Goal: Task Accomplishment & Management: Manage account settings

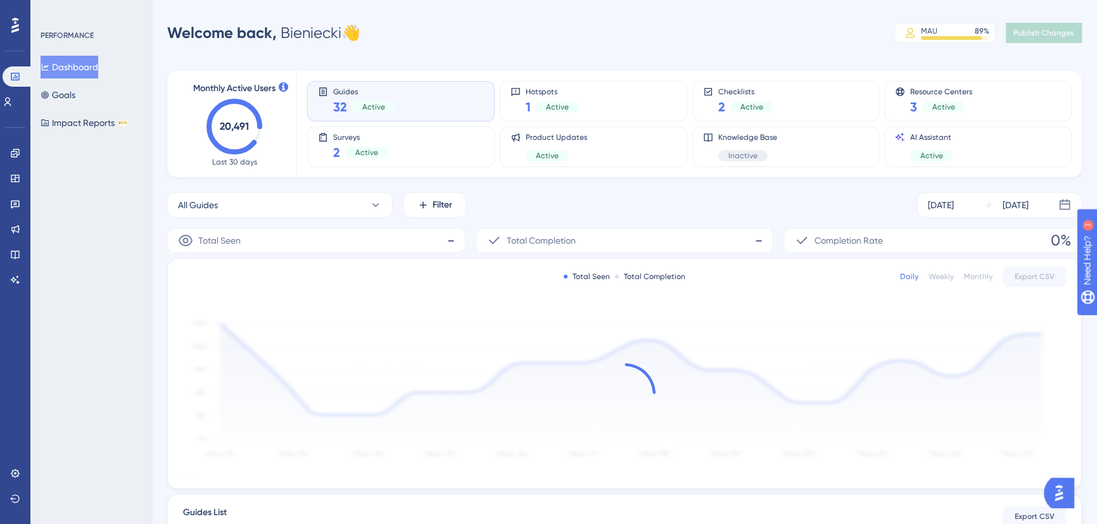
drag, startPoint x: 721, startPoint y: 25, endPoint x: 678, endPoint y: 34, distance: 43.2
click at [721, 25] on div "Welcome back, Bieniecki 👋 MAU 89 % Click to see add-on and upgrade options Publ…" at bounding box center [624, 32] width 915 height 25
click at [11, 101] on icon at bounding box center [8, 102] width 10 height 10
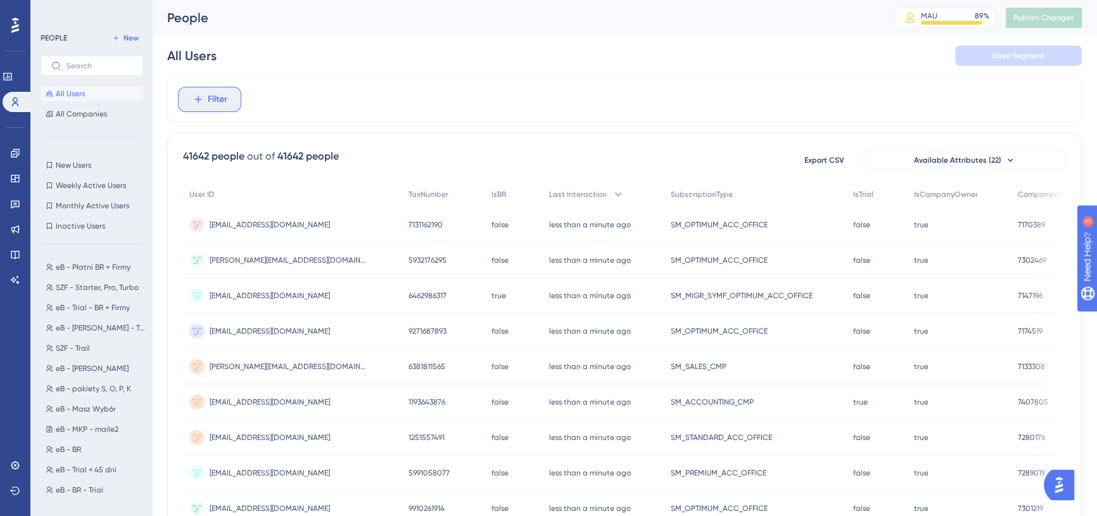
click at [220, 103] on span "Filter" at bounding box center [218, 99] width 20 height 15
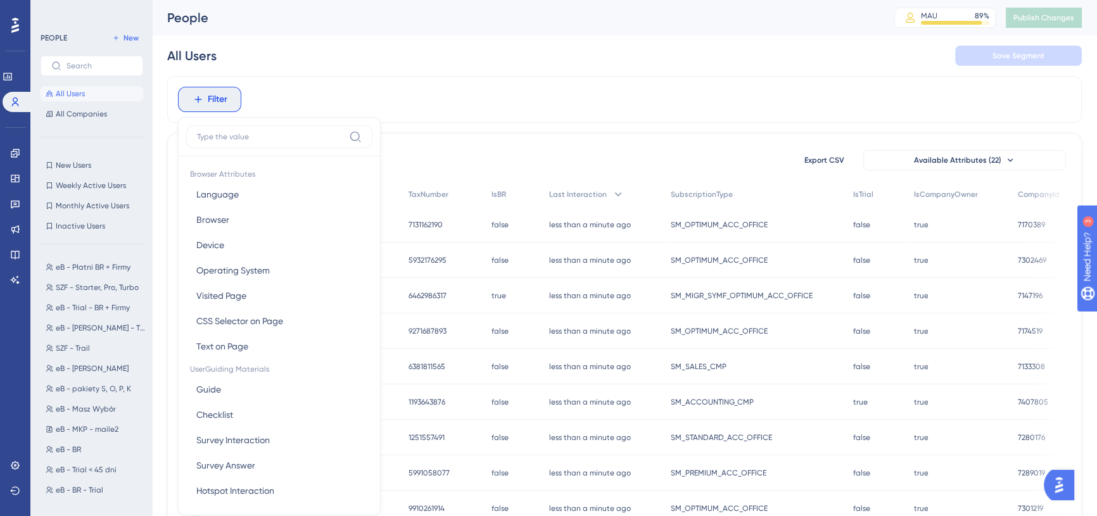
scroll to position [58, 0]
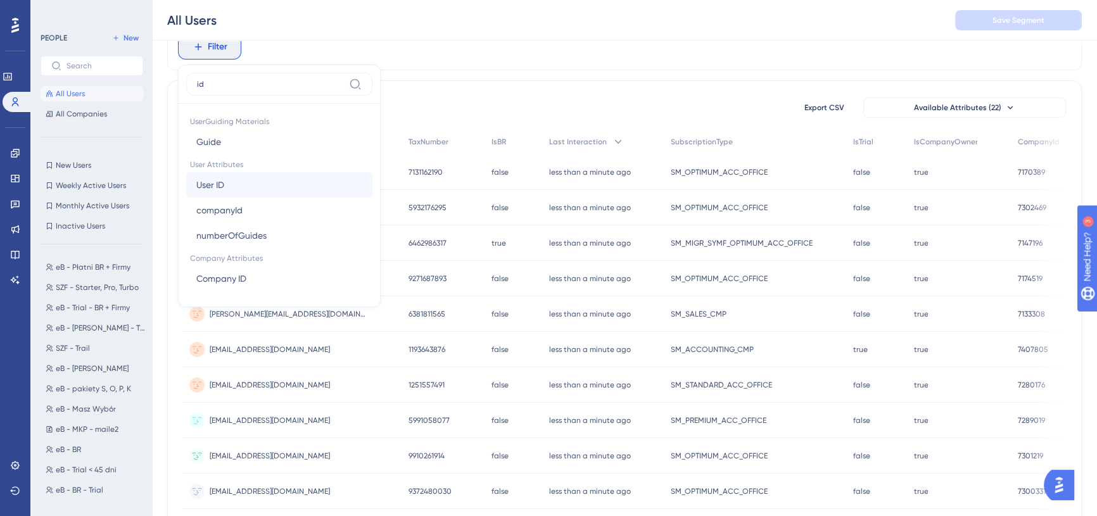
type input "id"
click at [230, 179] on button "User ID User ID" at bounding box center [279, 184] width 186 height 25
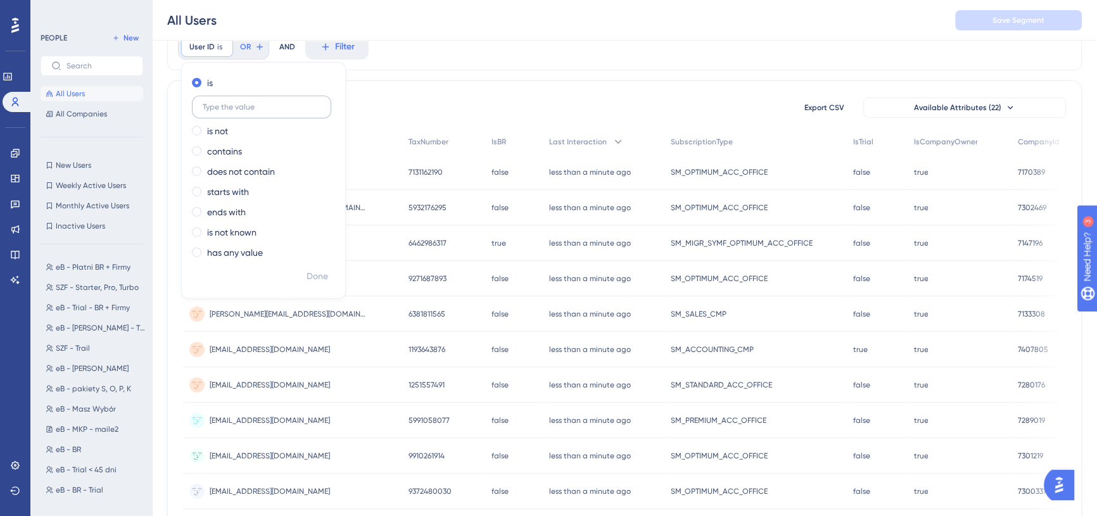
click at [234, 103] on input "text" at bounding box center [262, 107] width 118 height 9
type input "[EMAIL_ADDRESS][DOMAIN_NAME]"
click at [314, 275] on span "Done" at bounding box center [318, 276] width 22 height 15
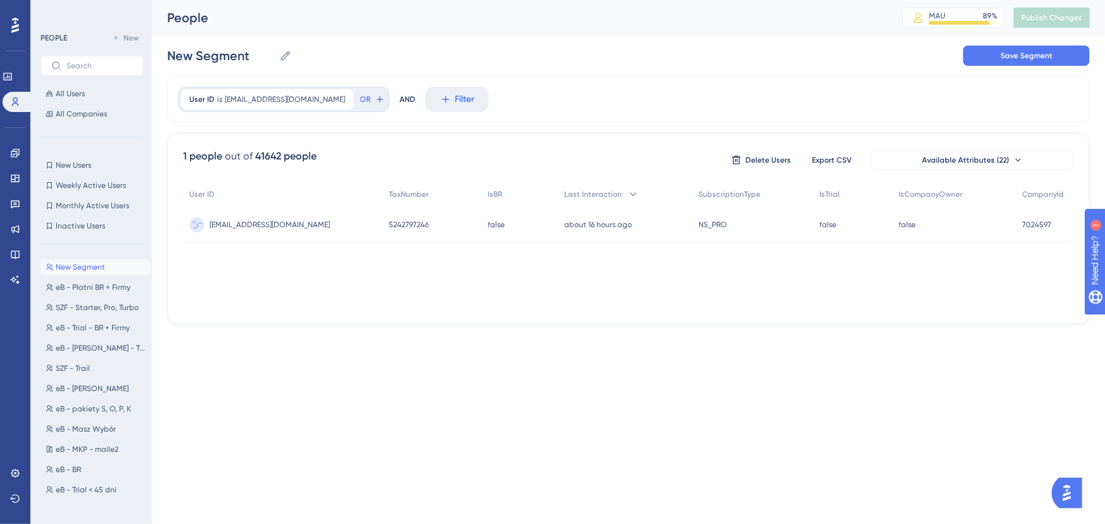
scroll to position [0, 0]
click at [263, 220] on span "[EMAIL_ADDRESS][DOMAIN_NAME]" at bounding box center [270, 225] width 120 height 10
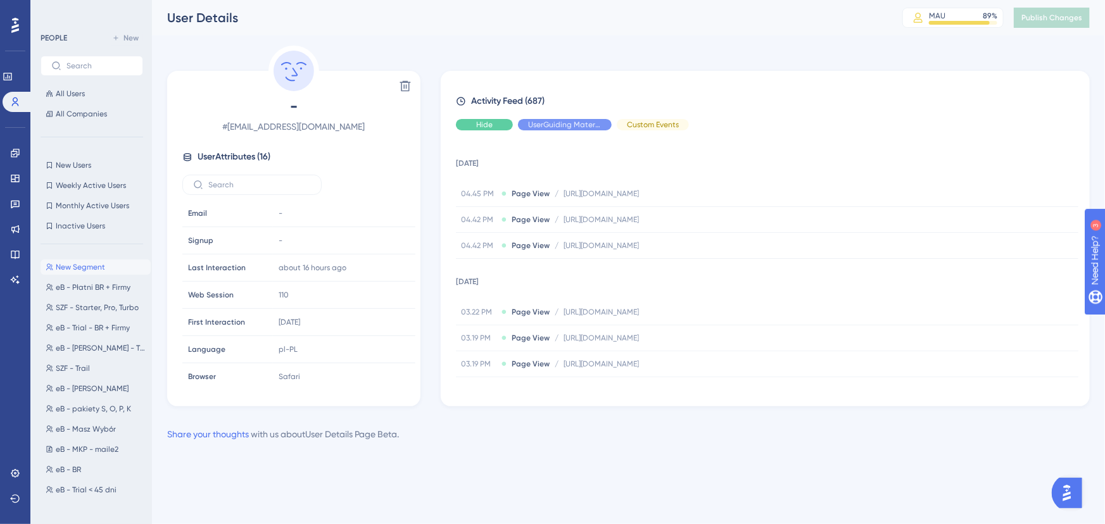
click at [490, 124] on span "Hide" at bounding box center [484, 125] width 16 height 10
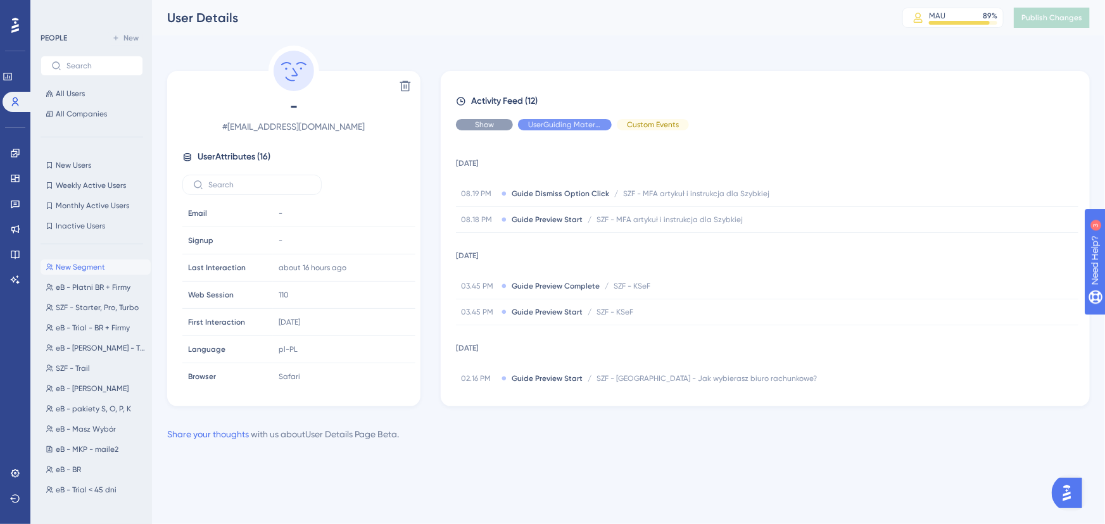
click at [498, 122] on div "Show" at bounding box center [484, 124] width 57 height 11
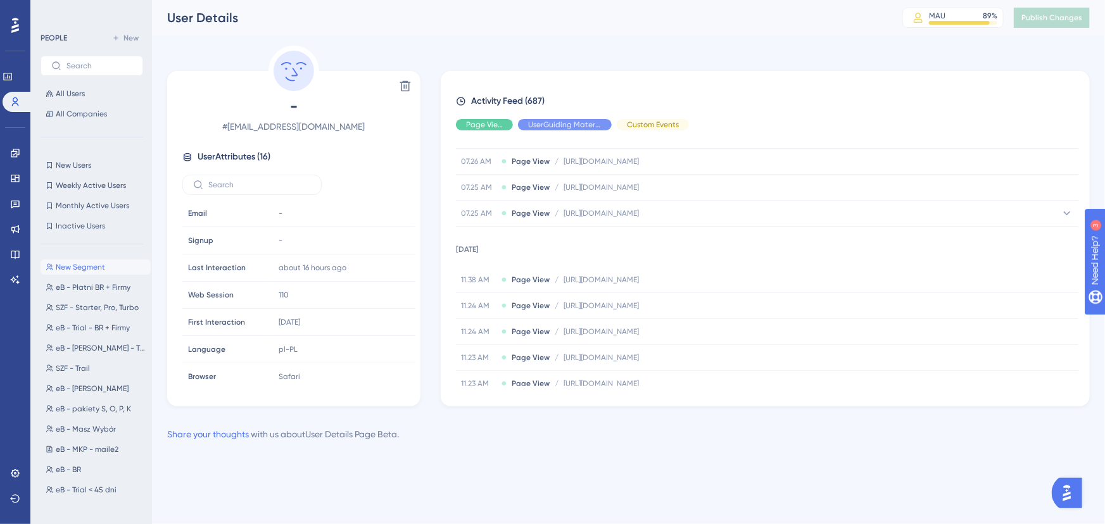
scroll to position [8539, 0]
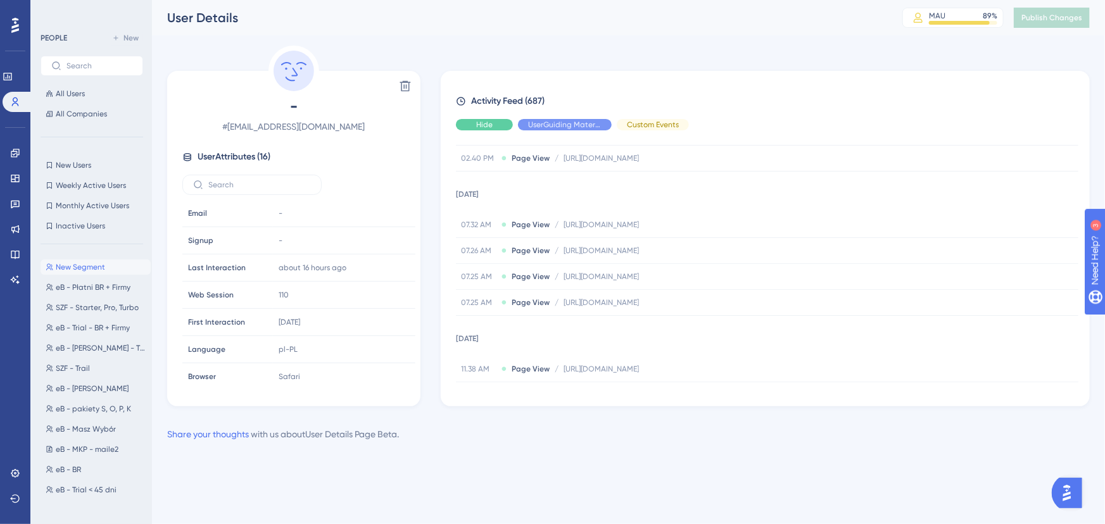
click at [488, 122] on span "Hide" at bounding box center [484, 125] width 16 height 10
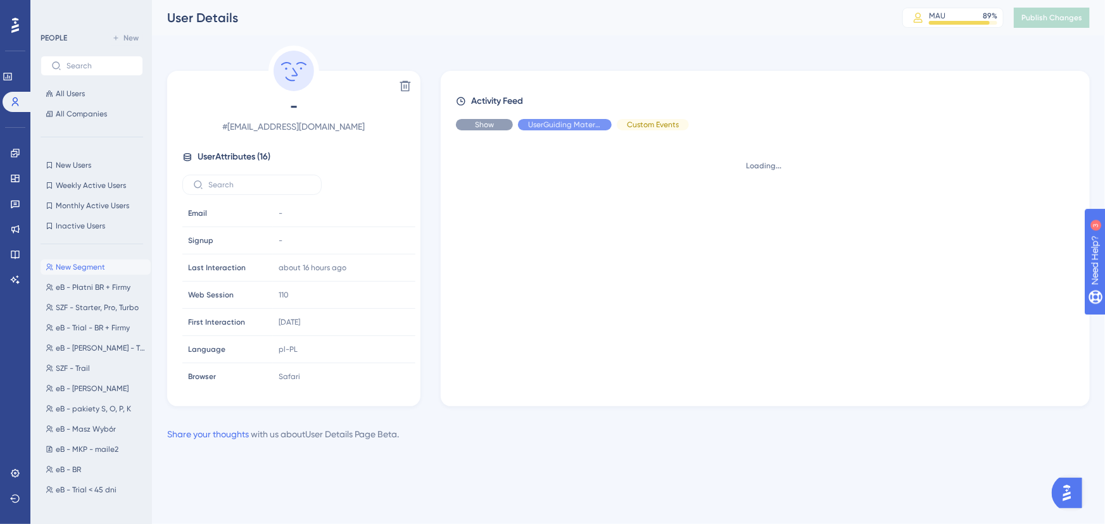
scroll to position [0, 0]
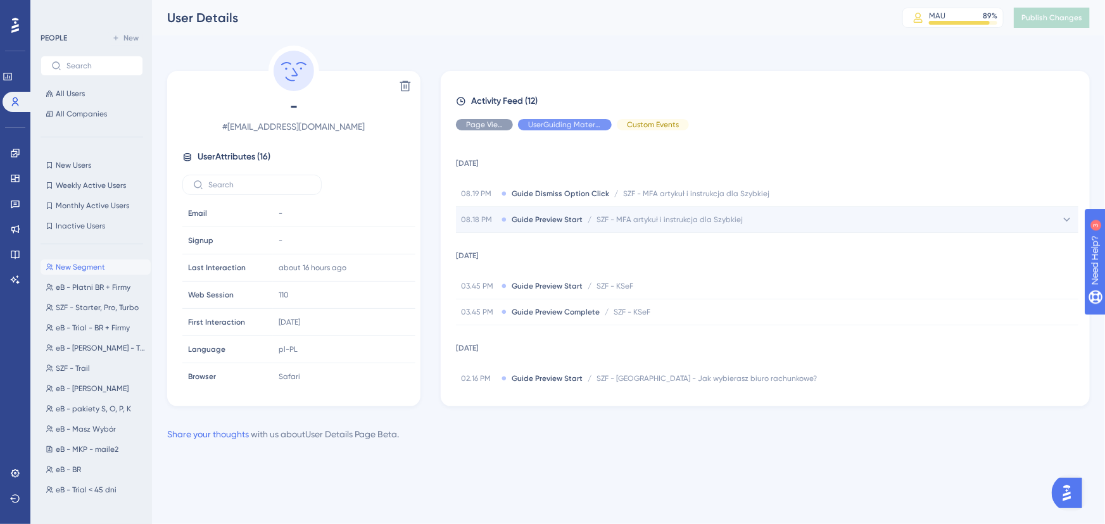
click at [1064, 220] on icon at bounding box center [1067, 220] width 7 height 4
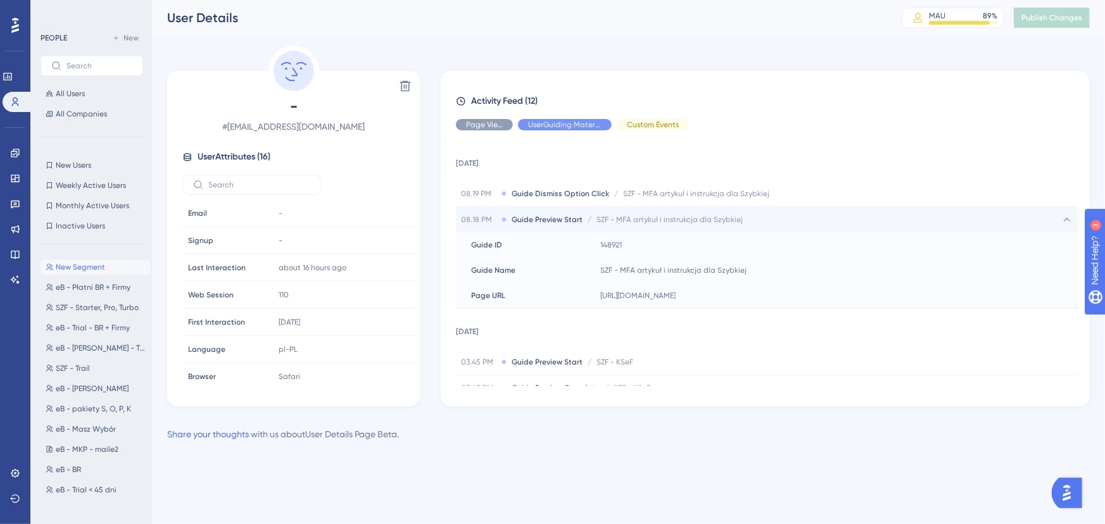
click at [1064, 220] on icon at bounding box center [1067, 219] width 13 height 13
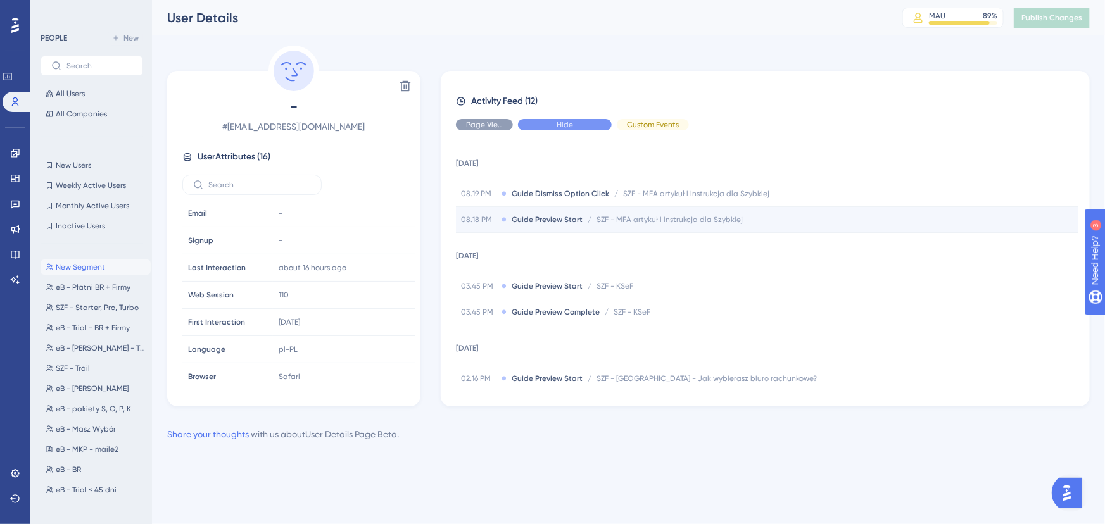
click at [547, 127] on div "Hide" at bounding box center [565, 124] width 94 height 11
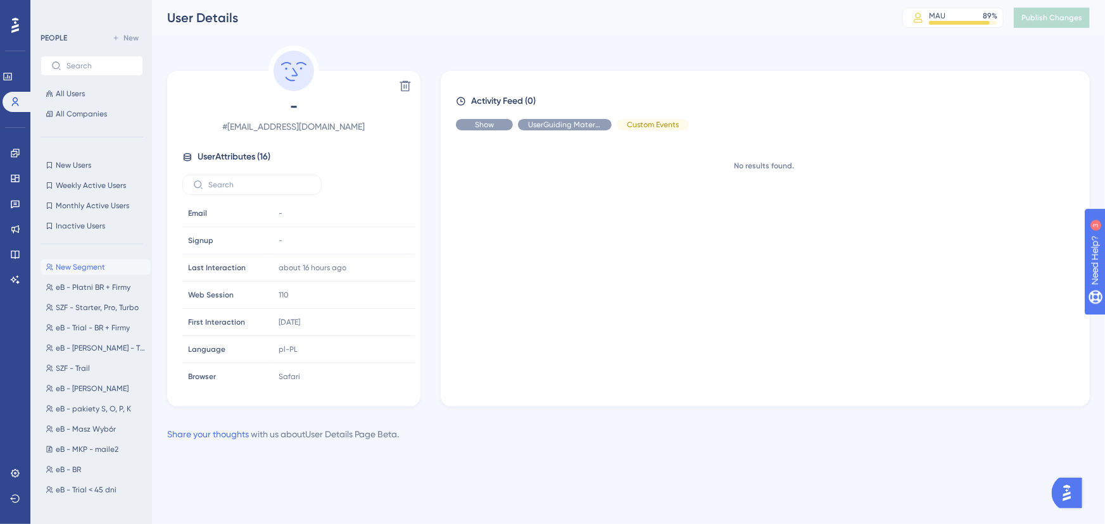
click at [499, 128] on div "Show" at bounding box center [484, 124] width 57 height 11
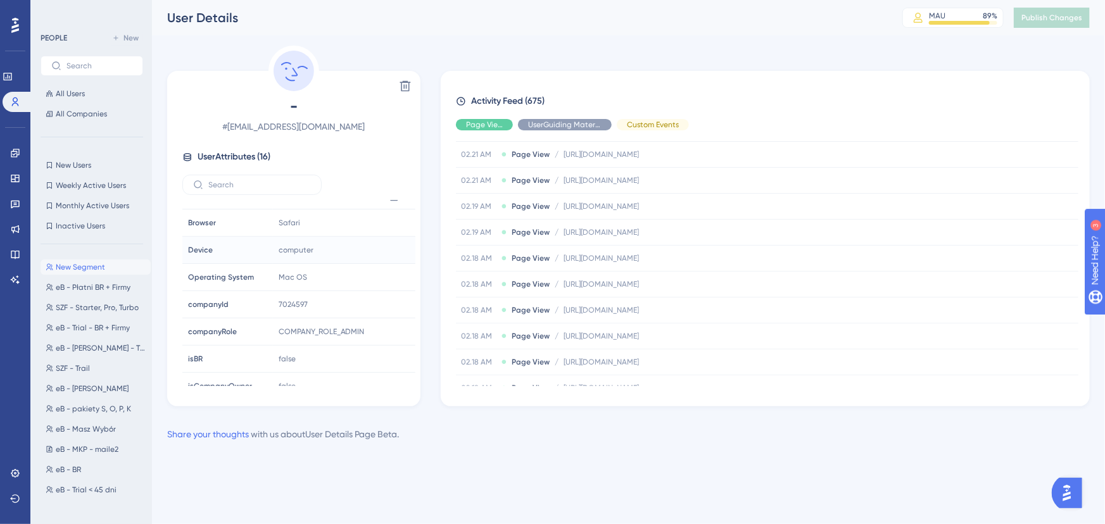
scroll to position [172, 0]
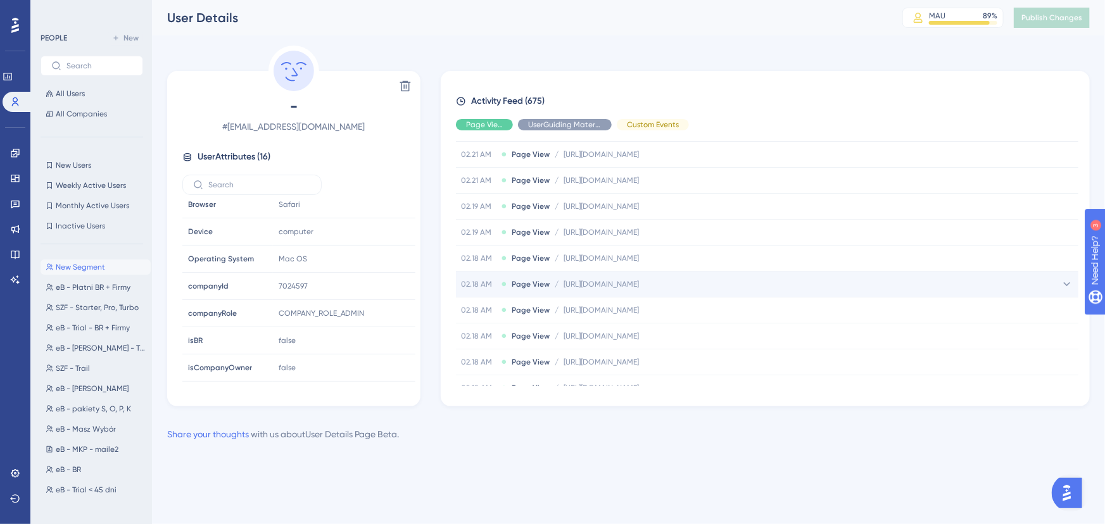
click at [639, 279] on span "[URL][DOMAIN_NAME]" at bounding box center [601, 284] width 75 height 10
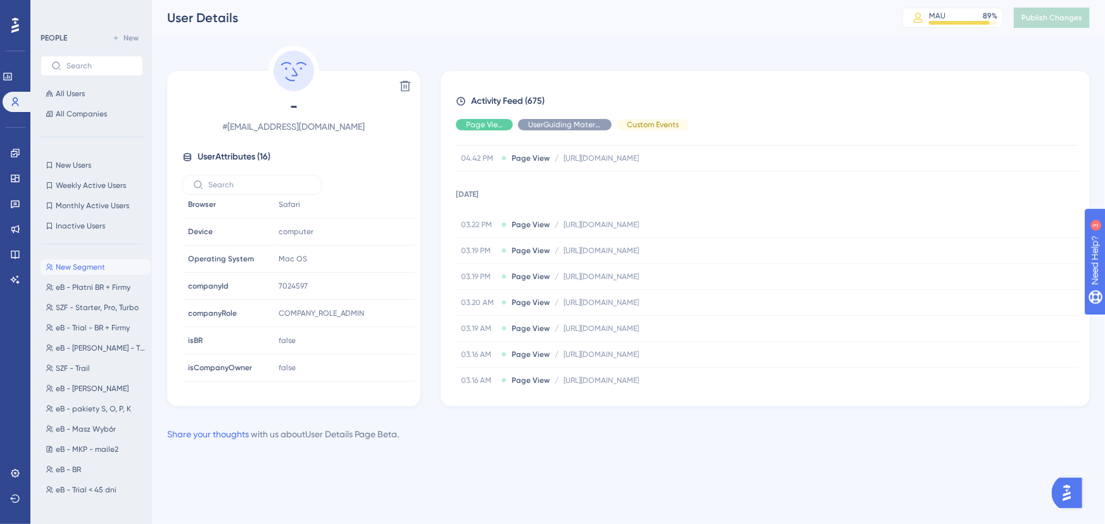
scroll to position [0, 0]
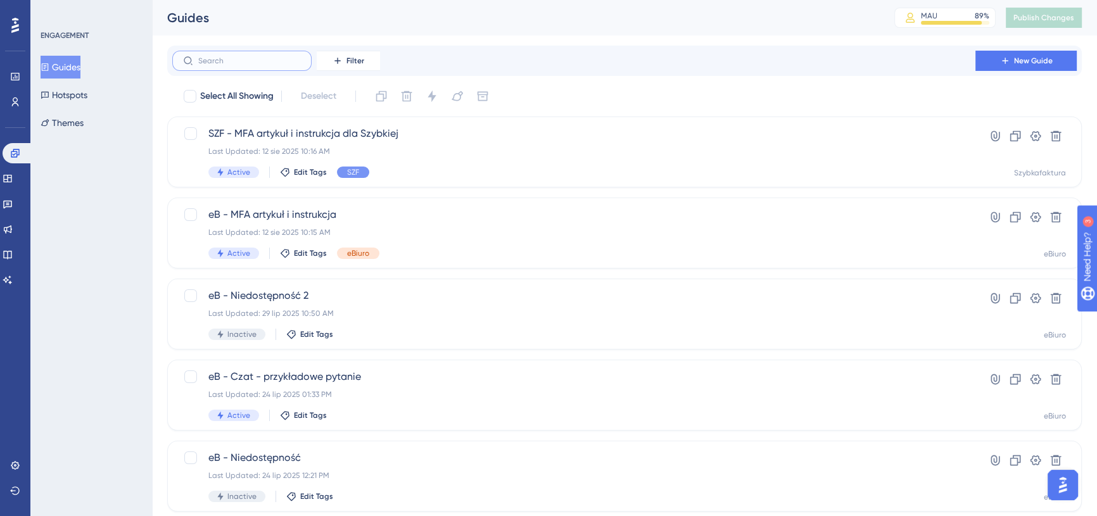
click at [273, 57] on input "text" at bounding box center [249, 60] width 103 height 9
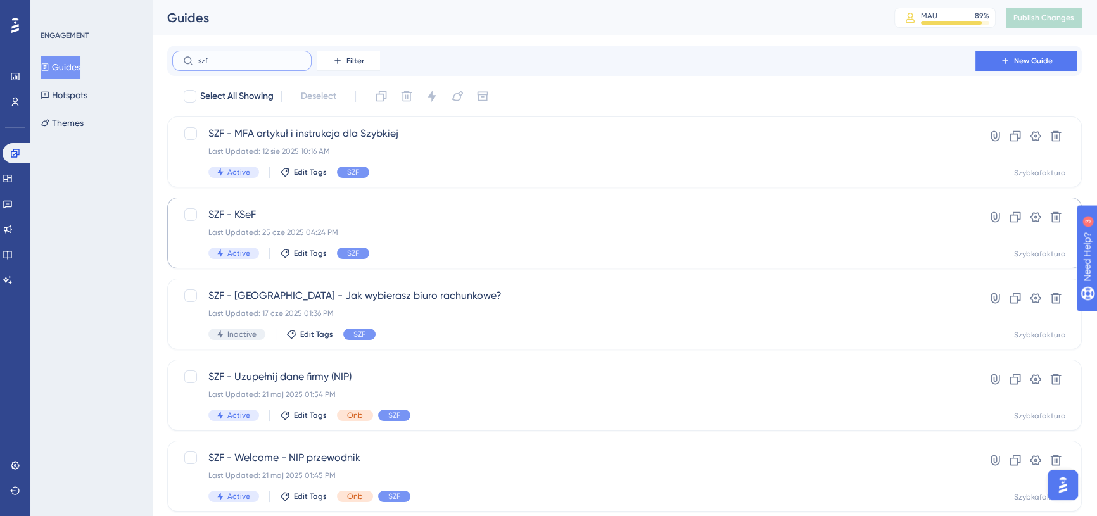
type input "szf"
click at [438, 212] on span "SZF - KSeF" at bounding box center [573, 214] width 731 height 15
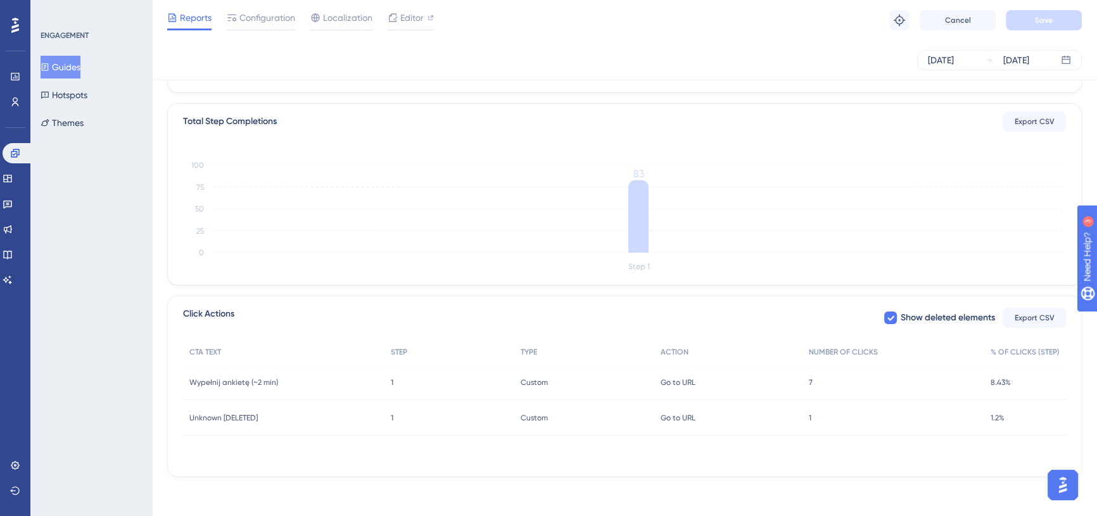
scroll to position [286, 0]
